Goal: Leave review/rating: Leave review/rating

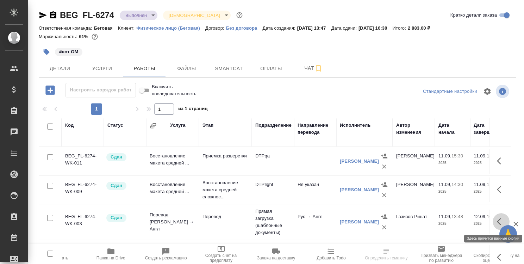
click at [497, 222] on icon "button" at bounding box center [501, 221] width 8 height 8
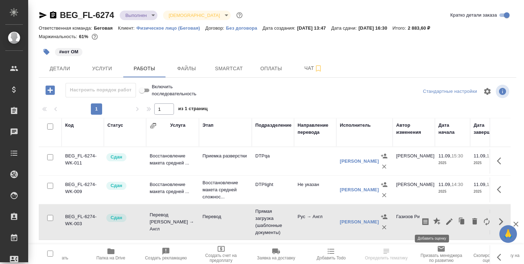
click at [433, 220] on icon "button" at bounding box center [436, 220] width 7 height 7
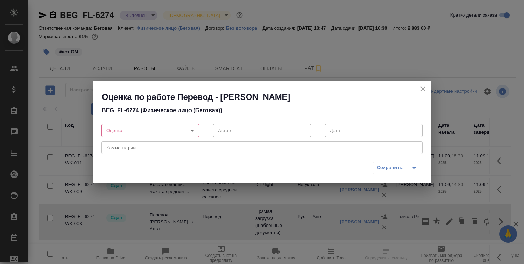
click at [193, 130] on body "🙏 .cls-1 fill:#fff; AWATERA Strelnikova Olga Клиенты Спецификации Заказы 0 Чаты…" at bounding box center [262, 132] width 524 height 264
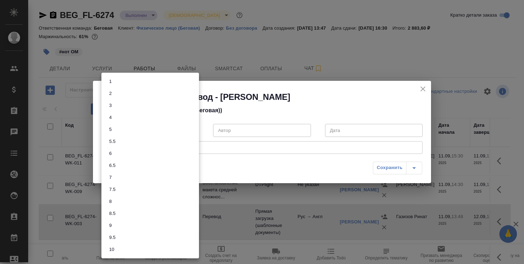
click at [183, 175] on li "7" at bounding box center [150, 177] width 98 height 12
type input "7"
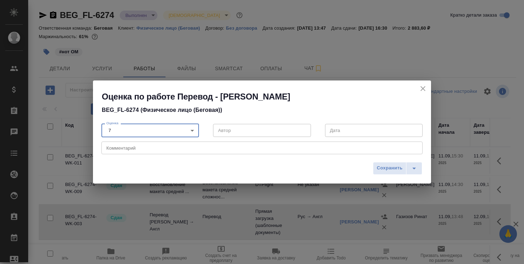
click at [185, 149] on textarea at bounding box center [261, 147] width 311 height 5
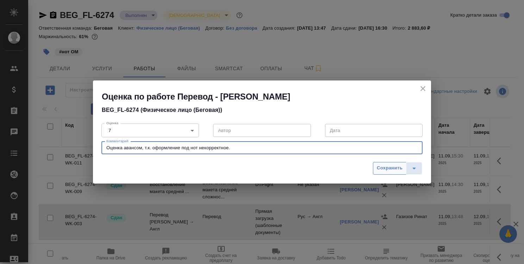
type textarea "Оценка авансом, т.к. оформление под нот некорректное."
click at [385, 170] on span "Сохранить" at bounding box center [390, 168] width 26 height 8
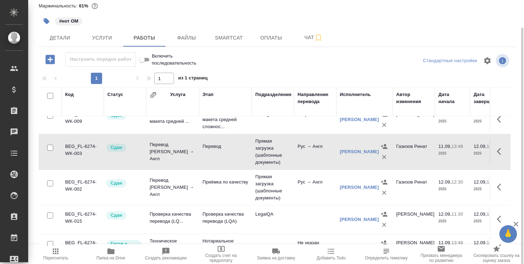
scroll to position [68, 0]
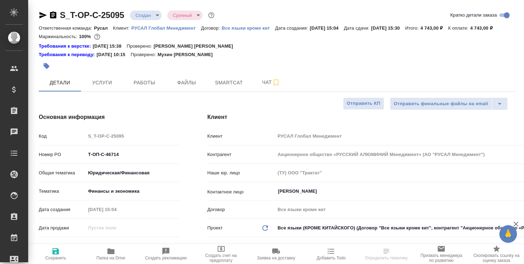
select select "RU"
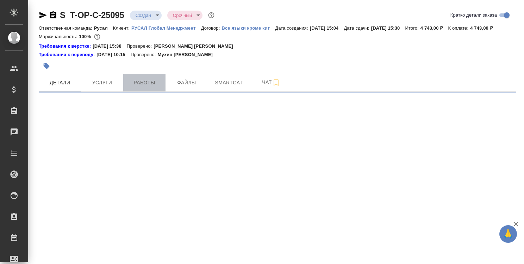
click at [145, 85] on span "Работы" at bounding box center [145, 82] width 34 height 9
select select "RU"
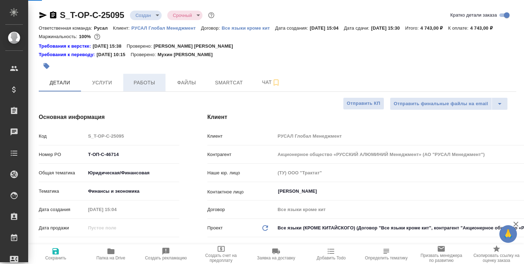
type textarea "x"
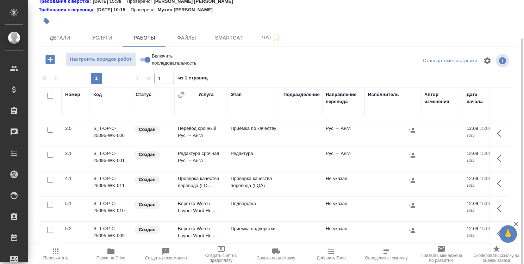
scroll to position [157, 0]
click at [68, 39] on span "Детали" at bounding box center [60, 37] width 34 height 9
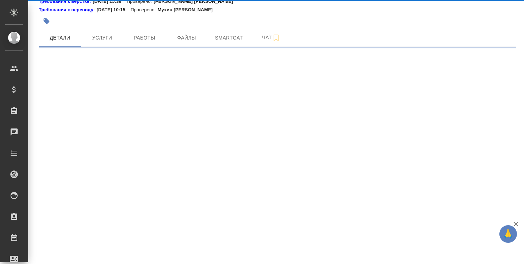
select select "RU"
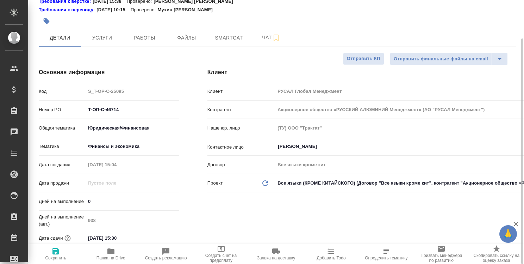
type textarea "x"
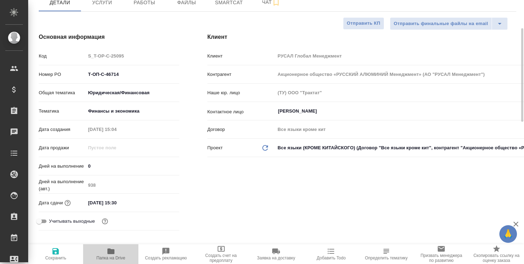
click at [113, 249] on icon "button" at bounding box center [110, 251] width 7 height 6
type textarea "x"
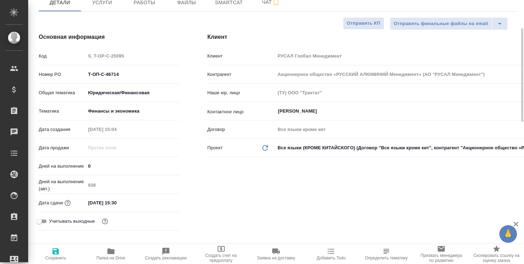
type textarea "x"
